Goal: Find specific page/section: Find specific page/section

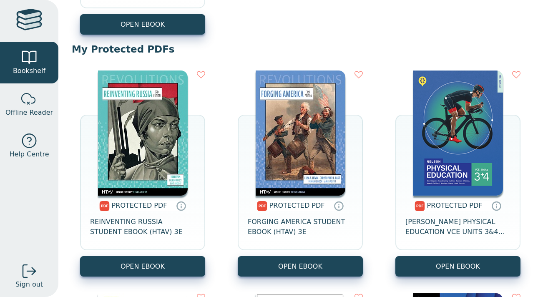
scroll to position [521, 0]
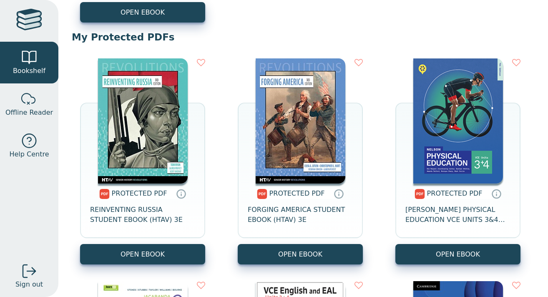
click at [297, 230] on div "PROTECTED PDF FORGING AMERICA STUDENT EBOOK (HTAV) 3E" at bounding box center [300, 214] width 125 height 61
click at [294, 211] on span "FORGING AMERICA STUDENT EBOOK (HTAV) 3E" at bounding box center [300, 215] width 105 height 20
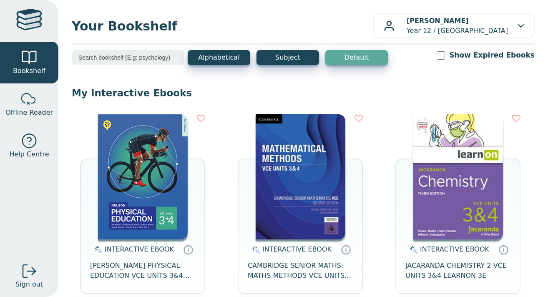
click at [146, 56] on input "search" at bounding box center [128, 57] width 113 height 15
click at [227, 38] on header "Your Bookshelf [PERSON_NAME] Year 12 / [GEOGRAPHIC_DATA] My Support Tickets Pro…" at bounding box center [303, 25] width 463 height 25
